Goal: Transaction & Acquisition: Book appointment/travel/reservation

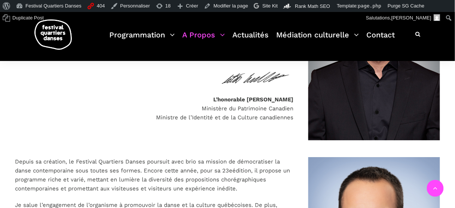
scroll to position [636, 0]
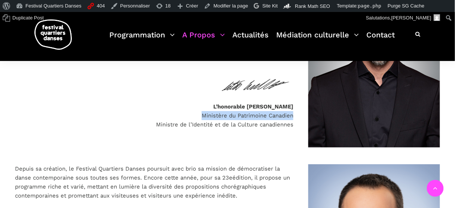
drag, startPoint x: 200, startPoint y: 115, endPoint x: 293, endPoint y: 118, distance: 93.2
click at [293, 118] on p "L’honorable Steven Guilbeault Ministère du Patrimoine Canadien Ministre de l’Id…" at bounding box center [154, 115] width 278 height 27
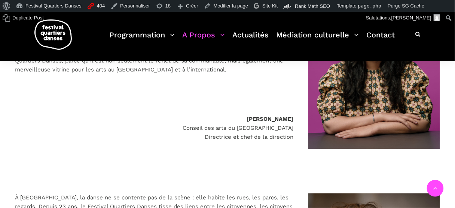
scroll to position [1053, 0]
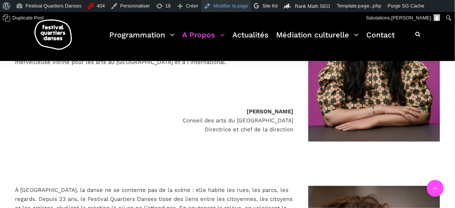
click at [225, 7] on link "Modifier la page" at bounding box center [226, 6] width 50 height 12
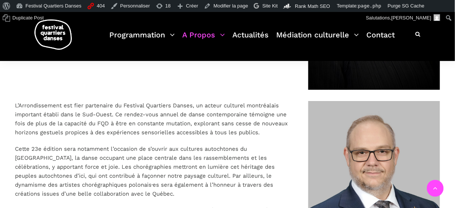
scroll to position [1376, 0]
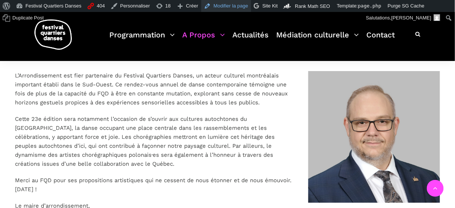
click at [217, 6] on link "Modifier la page" at bounding box center [226, 6] width 50 height 12
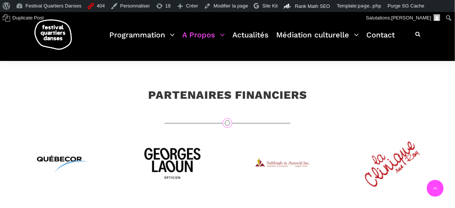
scroll to position [1939, 0]
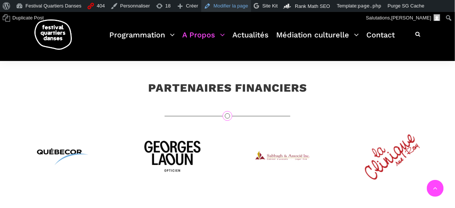
click at [232, 8] on link "Modifier la page" at bounding box center [226, 6] width 50 height 12
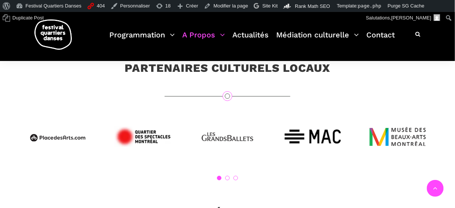
scroll to position [2113, 0]
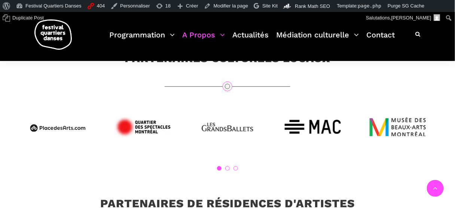
click at [228, 166] on link "2" at bounding box center [227, 168] width 4 height 4
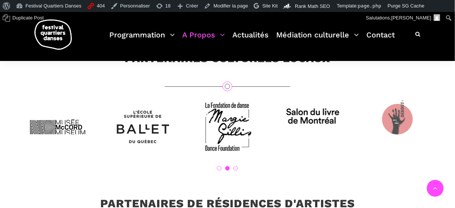
click at [219, 166] on link "1" at bounding box center [219, 168] width 4 height 4
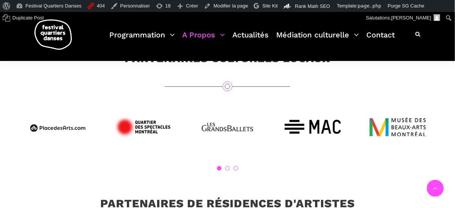
click at [230, 166] on ol "1 2 3" at bounding box center [227, 168] width 425 height 4
click at [228, 166] on link "2" at bounding box center [227, 168] width 4 height 4
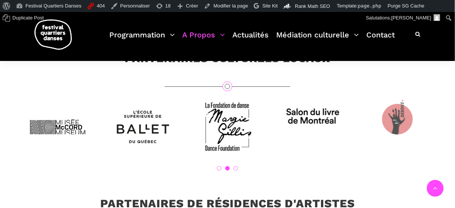
click at [221, 166] on ol "1 2 3" at bounding box center [227, 168] width 425 height 4
click at [219, 166] on link "1" at bounding box center [219, 168] width 4 height 4
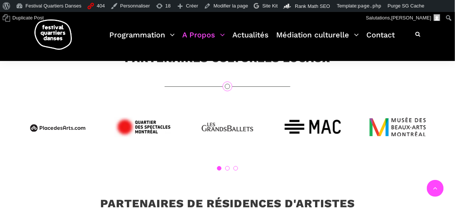
click at [228, 166] on li "2" at bounding box center [227, 168] width 4 height 4
click at [229, 166] on link "2" at bounding box center [227, 168] width 4 height 4
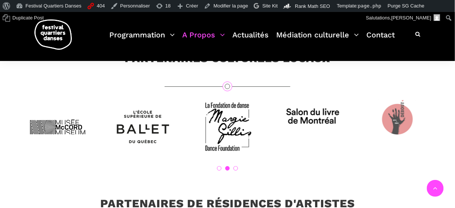
click at [236, 166] on link "3" at bounding box center [235, 168] width 4 height 4
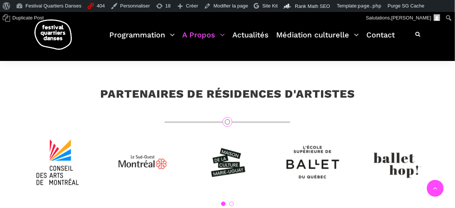
scroll to position [2233, 0]
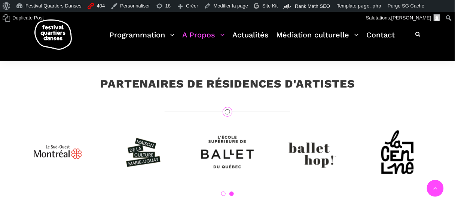
click at [222, 191] on link "1" at bounding box center [223, 193] width 4 height 4
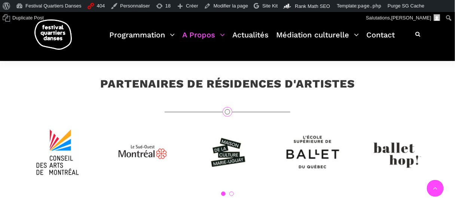
click at [233, 191] on li "2" at bounding box center [231, 193] width 4 height 4
click at [231, 191] on link "2" at bounding box center [231, 193] width 4 height 4
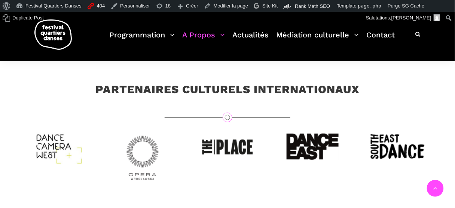
scroll to position [2382, 0]
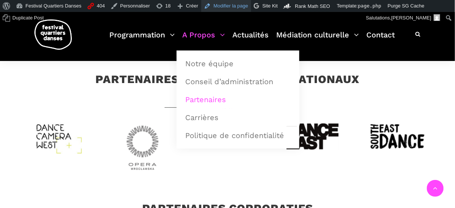
click at [210, 6] on link "Modifier la page" at bounding box center [226, 6] width 50 height 12
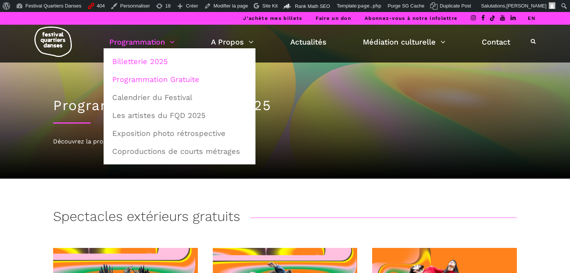
click at [147, 58] on link "Billetterie 2025" at bounding box center [180, 61] width 144 height 17
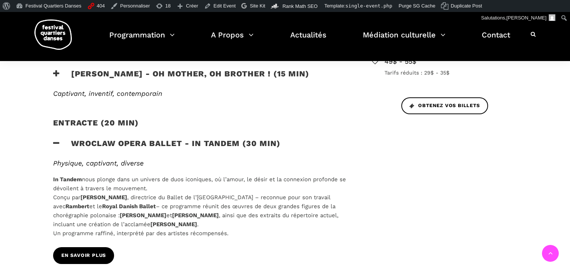
click at [91, 255] on span "EN SAVOIR PLUS" at bounding box center [83, 255] width 45 height 8
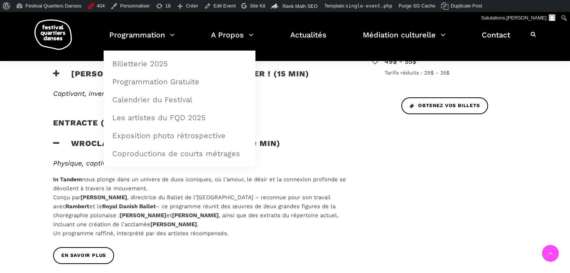
click at [61, 33] on img at bounding box center [52, 34] width 37 height 30
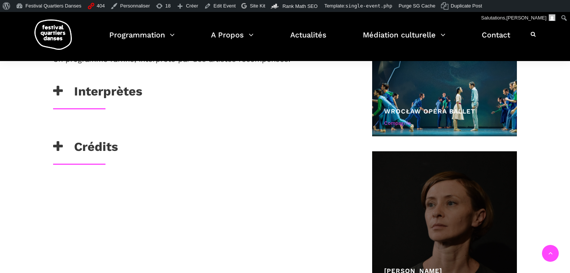
scroll to position [529, 0]
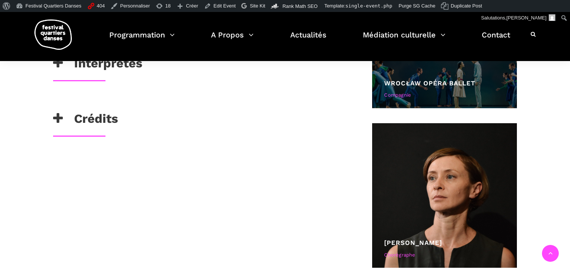
click at [403, 81] on link "Wrocław Opéra Ballet" at bounding box center [429, 82] width 91 height 7
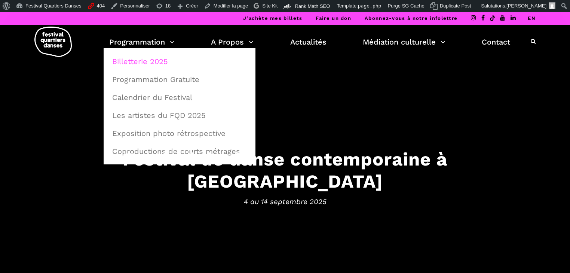
click at [142, 58] on link "Billetterie 2025" at bounding box center [180, 61] width 144 height 17
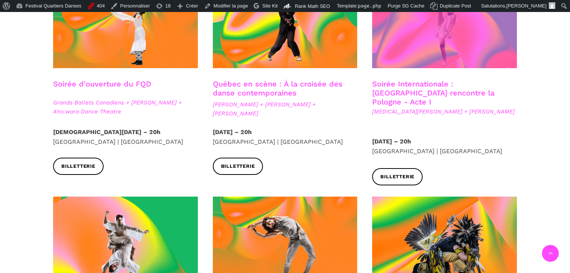
scroll to position [269, 0]
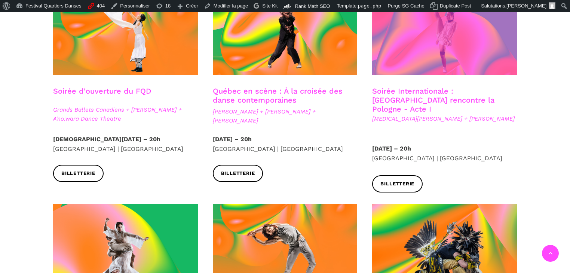
click at [424, 33] on span at bounding box center [444, 26] width 145 height 97
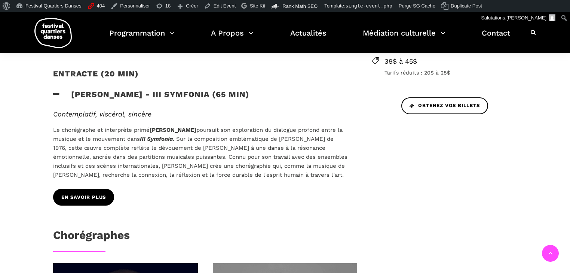
click at [96, 188] on link "En savoir plus" at bounding box center [83, 196] width 61 height 17
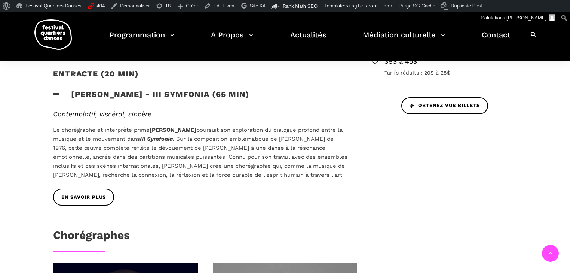
click at [4, 102] on div "Soirée internationale : Montréal rencontre la Pologne - Acte I Soirée internati…" at bounding box center [285, 176] width 570 height 533
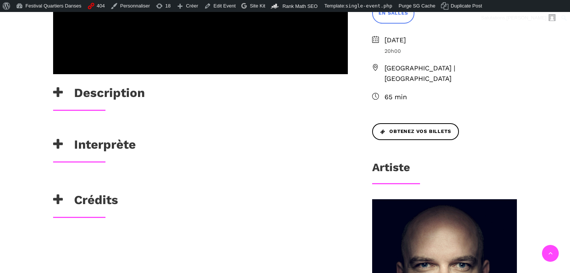
click at [139, 91] on h3 "Description" at bounding box center [99, 94] width 92 height 19
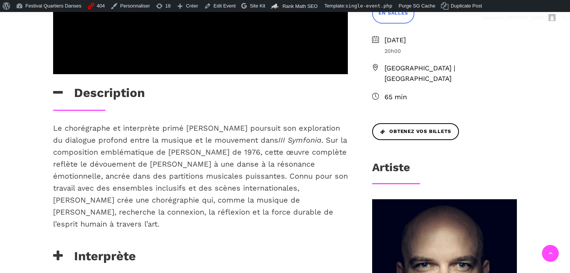
click at [129, 96] on h3 "Description" at bounding box center [99, 94] width 92 height 19
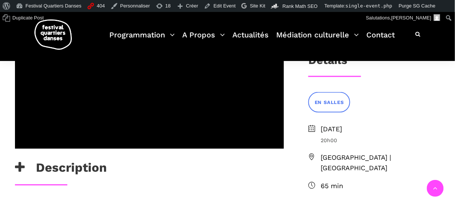
scroll to position [150, 0]
